Goal: Find specific page/section: Find specific page/section

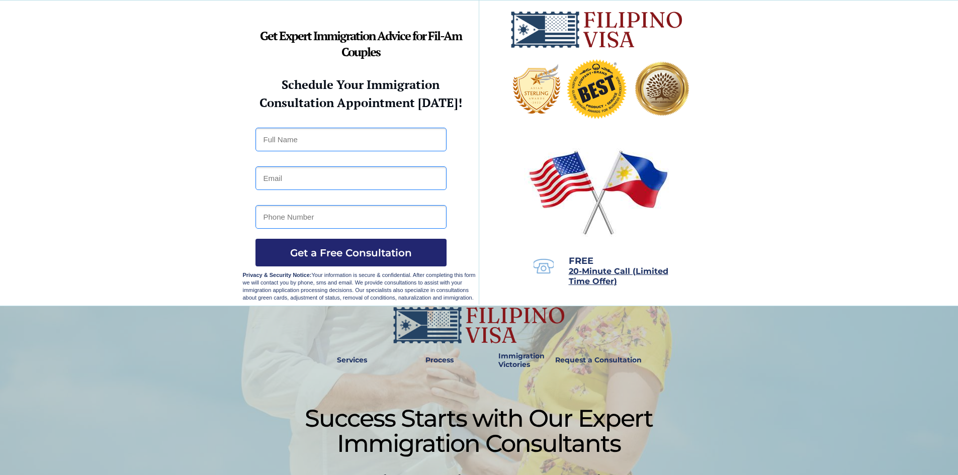
click at [842, 180] on div at bounding box center [479, 153] width 958 height 305
click at [839, 268] on div at bounding box center [479, 153] width 958 height 305
